Goal: Answer question/provide support

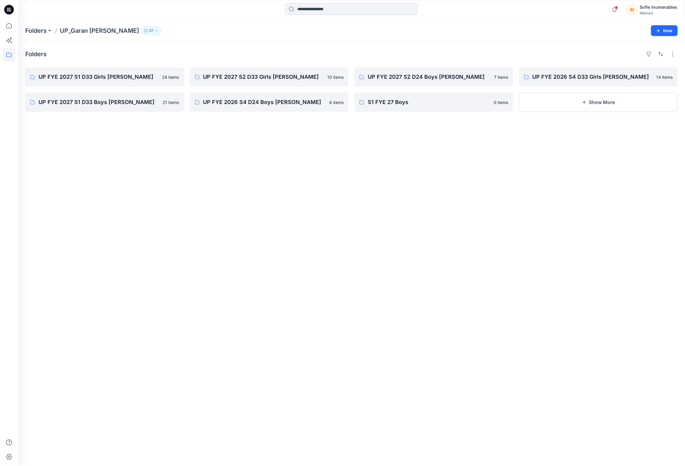
click at [5, 56] on icon at bounding box center [8, 54] width 13 height 13
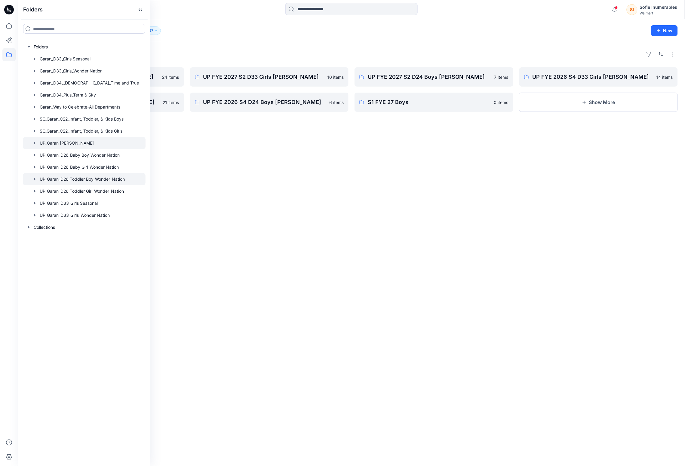
drag, startPoint x: 37, startPoint y: 196, endPoint x: 51, endPoint y: 197, distance: 13.9
click at [37, 182] on icon "button" at bounding box center [34, 179] width 5 height 5
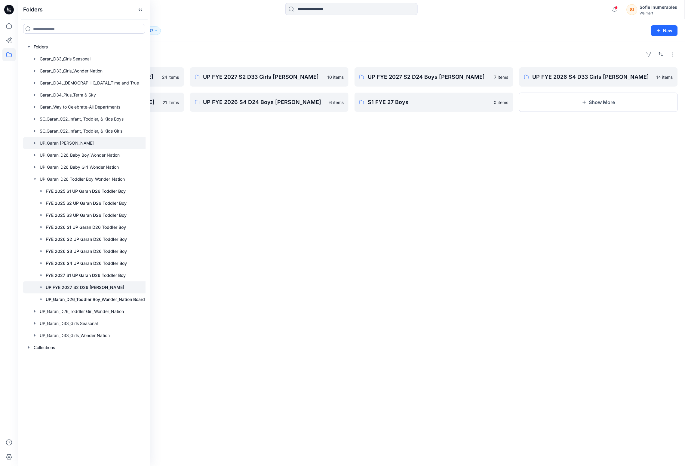
click at [108, 291] on p "UP FYE 2027 S2 D26 [PERSON_NAME]" at bounding box center [85, 287] width 78 height 7
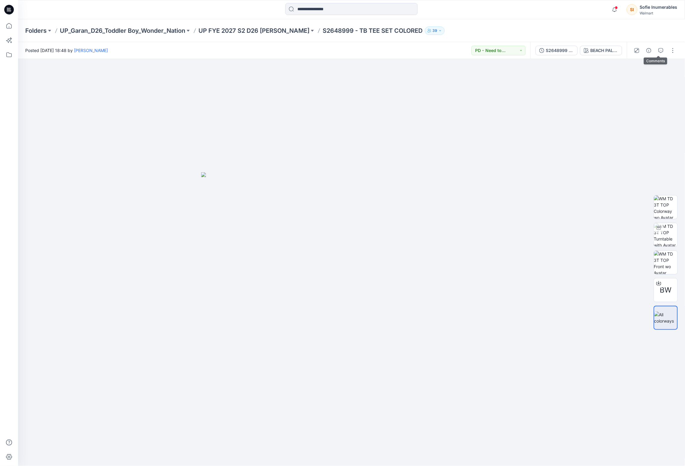
click at [658, 51] on icon "button" at bounding box center [660, 50] width 5 height 5
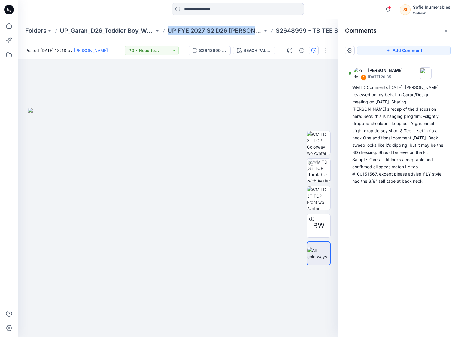
click at [446, 29] on icon "button" at bounding box center [446, 30] width 5 height 5
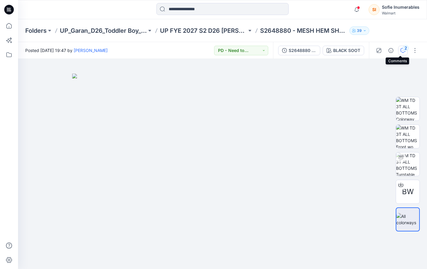
click at [402, 49] on div "2" at bounding box center [405, 48] width 6 height 6
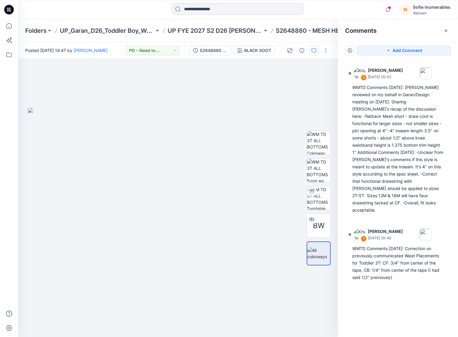
click at [423, 269] on div "Add Comment 2 Kristin Veit August 05, 2025 20:43 WMTD Comments 8.5.25: Janette …" at bounding box center [398, 189] width 120 height 295
click at [426, 30] on icon "button" at bounding box center [446, 30] width 5 height 5
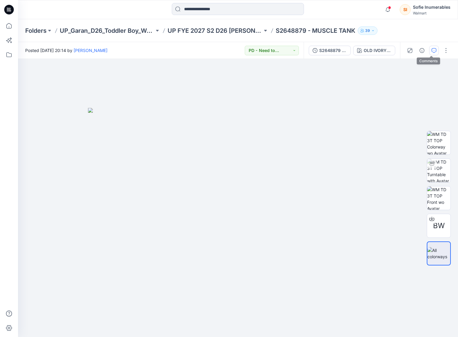
click at [432, 52] on icon "button" at bounding box center [434, 50] width 5 height 5
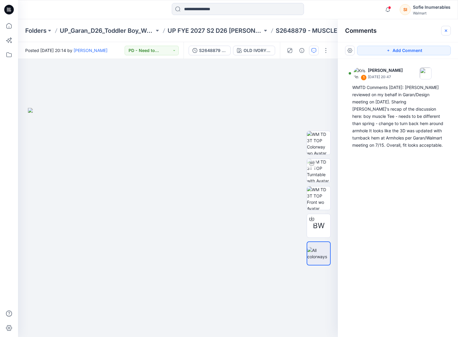
click at [446, 31] on icon "button" at bounding box center [446, 30] width 2 height 2
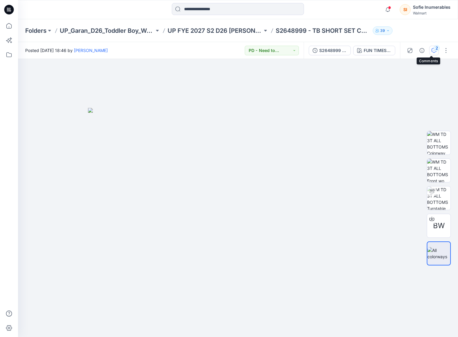
click at [432, 51] on icon "button" at bounding box center [434, 50] width 5 height 5
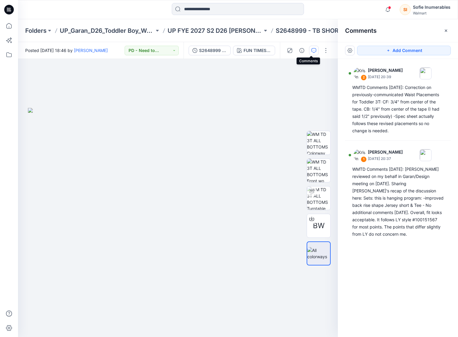
click at [447, 29] on icon "button" at bounding box center [446, 30] width 5 height 5
